Goal: Task Accomplishment & Management: Complete application form

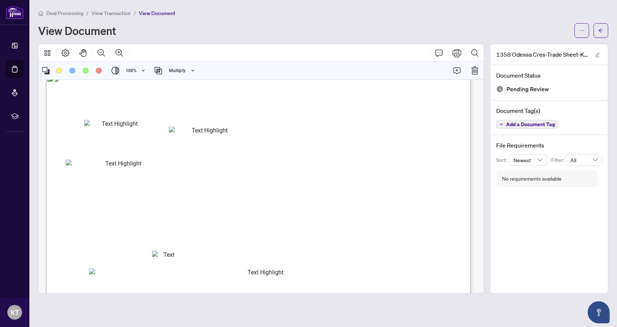
select select "********"
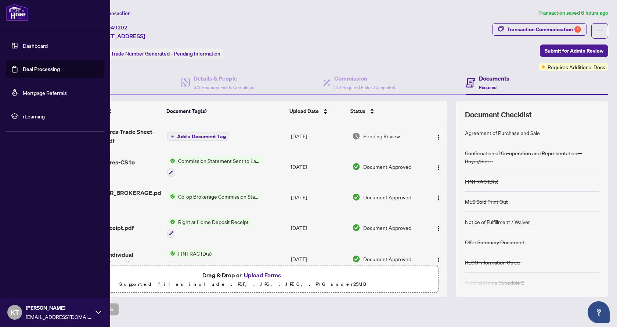
click at [29, 71] on link "Deal Processing" at bounding box center [41, 69] width 37 height 7
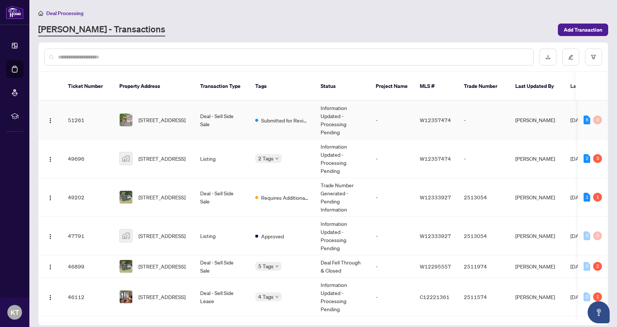
click at [157, 116] on span "[STREET_ADDRESS]" at bounding box center [161, 120] width 47 height 8
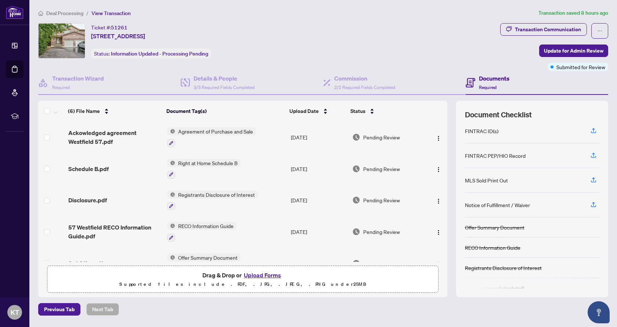
scroll to position [65, 0]
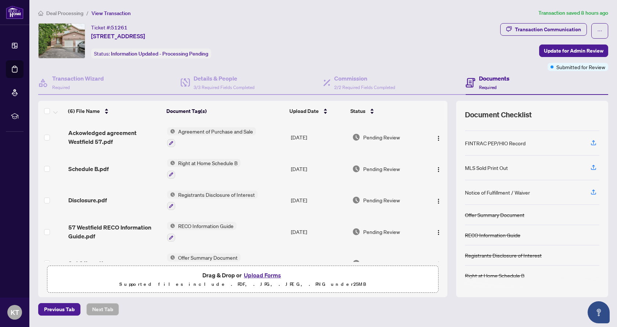
click at [255, 275] on button "Upload Forms" at bounding box center [263, 275] width 42 height 10
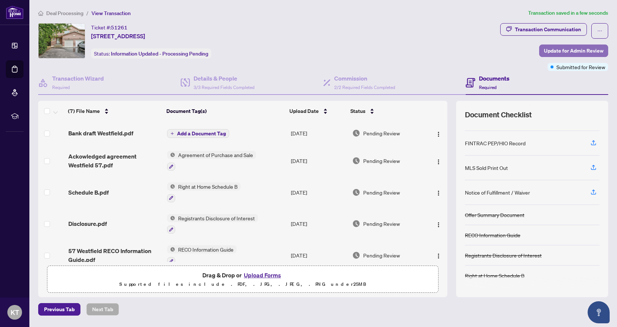
click at [567, 51] on span "Update for Admin Review" at bounding box center [574, 51] width 60 height 12
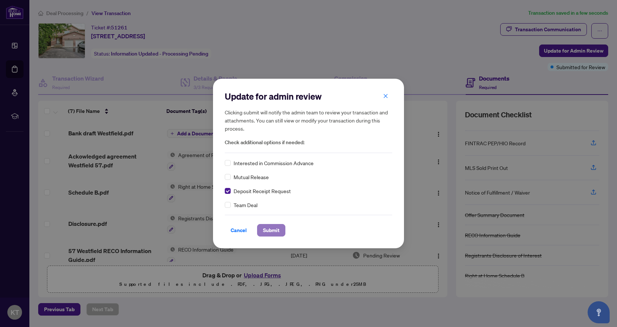
click at [269, 233] on span "Submit" at bounding box center [271, 230] width 17 height 12
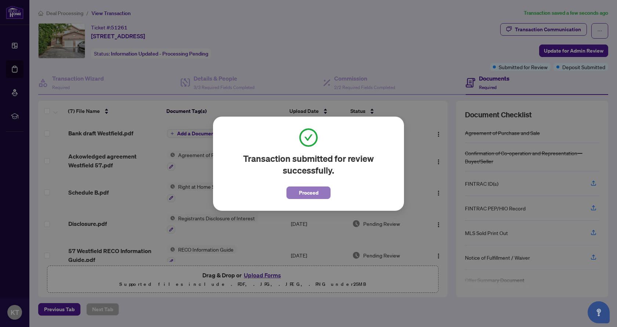
click at [307, 195] on span "Proceed" at bounding box center [308, 193] width 19 height 12
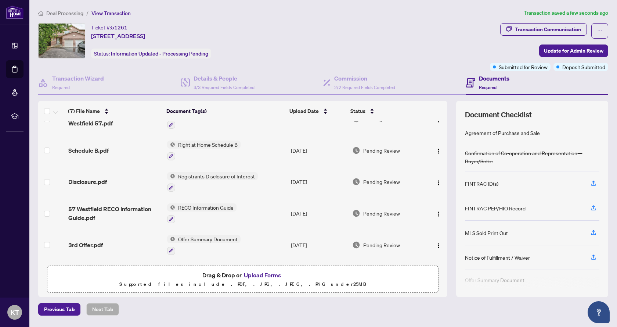
scroll to position [0, 0]
